Goal: Check status: Check status

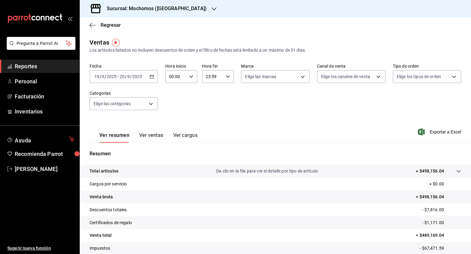
click at [150, 78] on icon "button" at bounding box center [152, 76] width 4 height 4
click at [55, 68] on span "Reportes" at bounding box center [45, 66] width 60 height 8
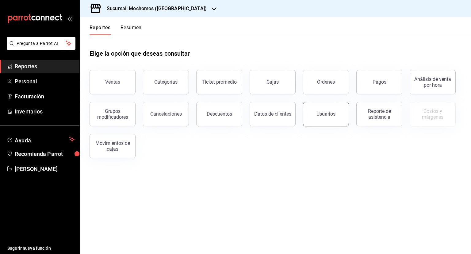
click at [315, 117] on button "Usuarios" at bounding box center [326, 114] width 46 height 25
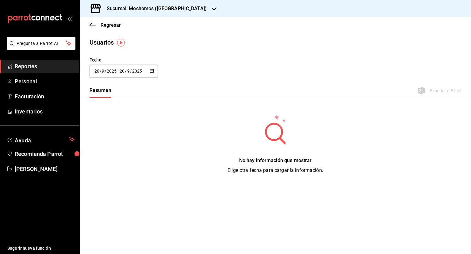
click at [153, 72] on \(Stroke\) "button" at bounding box center [152, 70] width 4 height 3
click at [113, 161] on li "Rango de fechas" at bounding box center [119, 160] width 58 height 14
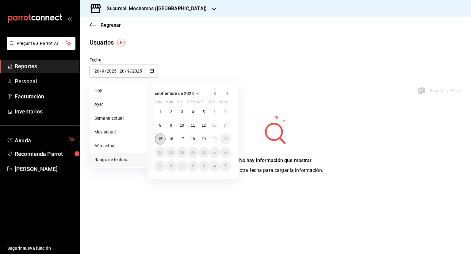
click at [162, 141] on button "15" at bounding box center [160, 138] width 11 height 11
click at [213, 140] on abbr "20" at bounding box center [215, 139] width 4 height 4
type input "[DATE]"
type input "15"
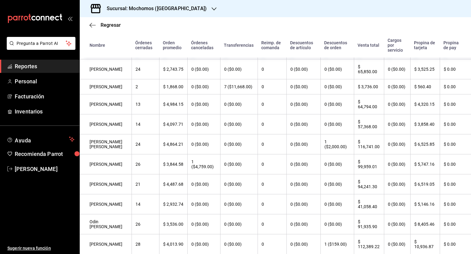
scroll to position [142, 0]
